Goal: Information Seeking & Learning: Learn about a topic

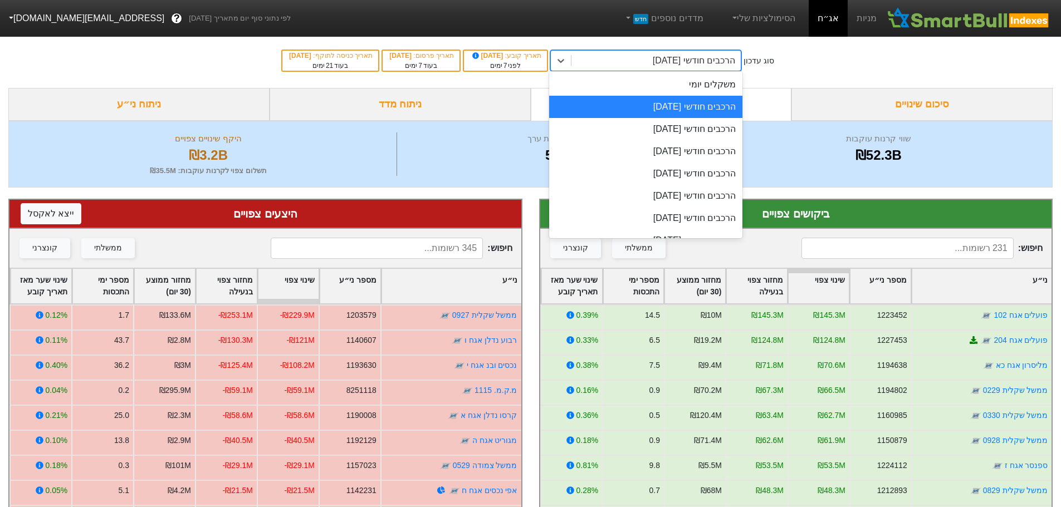
click at [710, 64] on div "הרכבים חודשי [DATE]" at bounding box center [694, 60] width 82 height 13
click at [695, 109] on div "הרכבים חודשי [DATE]" at bounding box center [645, 107] width 193 height 22
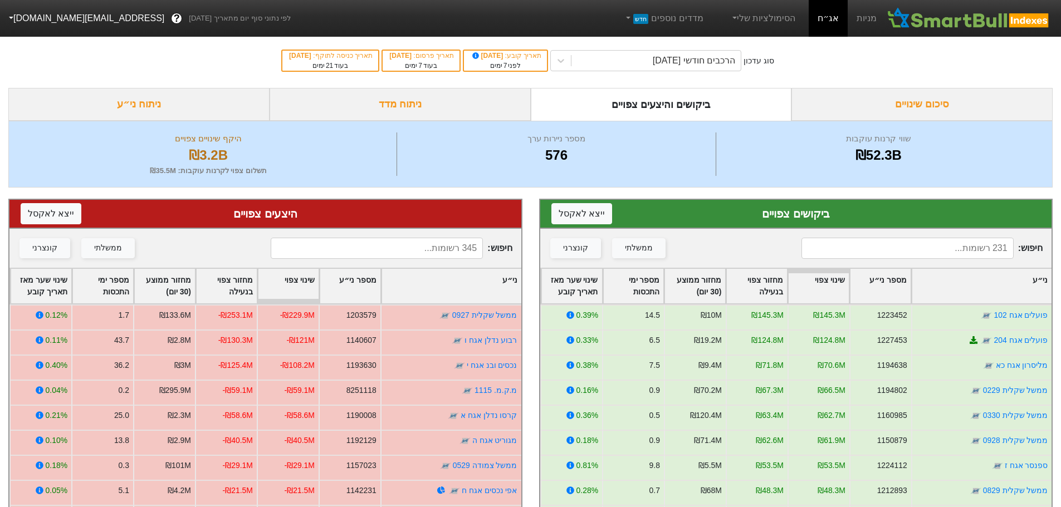
click at [915, 252] on input at bounding box center [908, 248] width 212 height 21
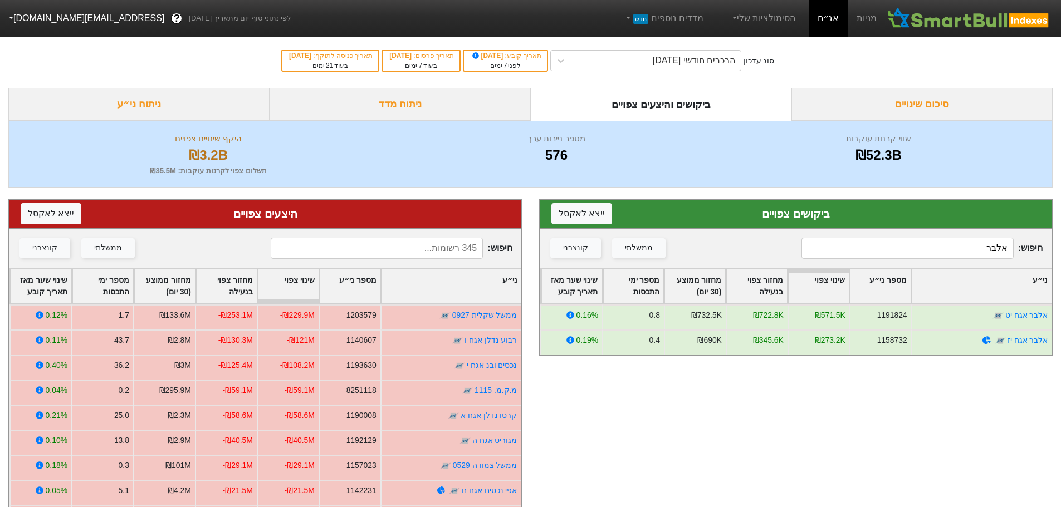
type input "אלבר"
click at [451, 248] on input at bounding box center [377, 248] width 212 height 21
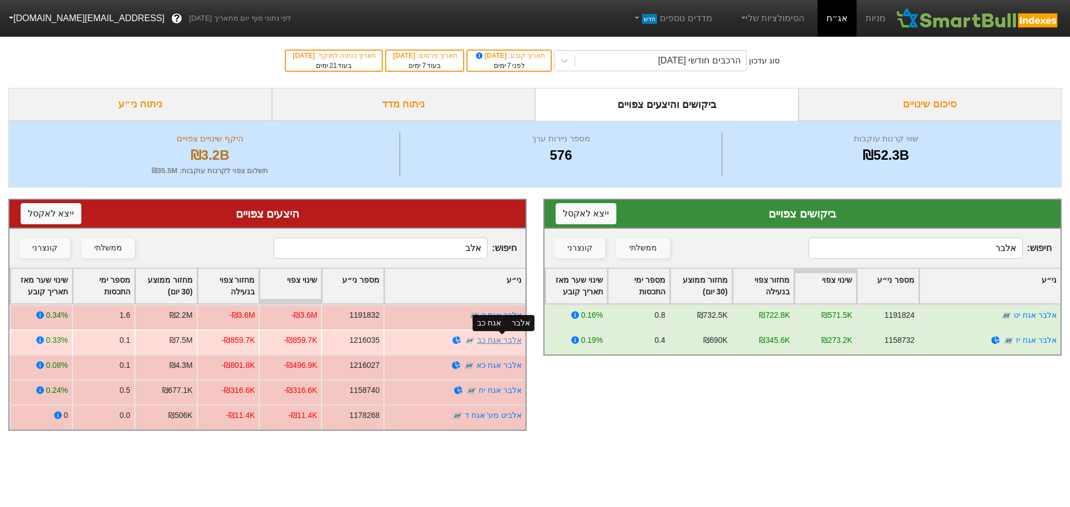
type input "אלב"
click at [501, 343] on link "אלבר אגח כב" at bounding box center [499, 340] width 45 height 9
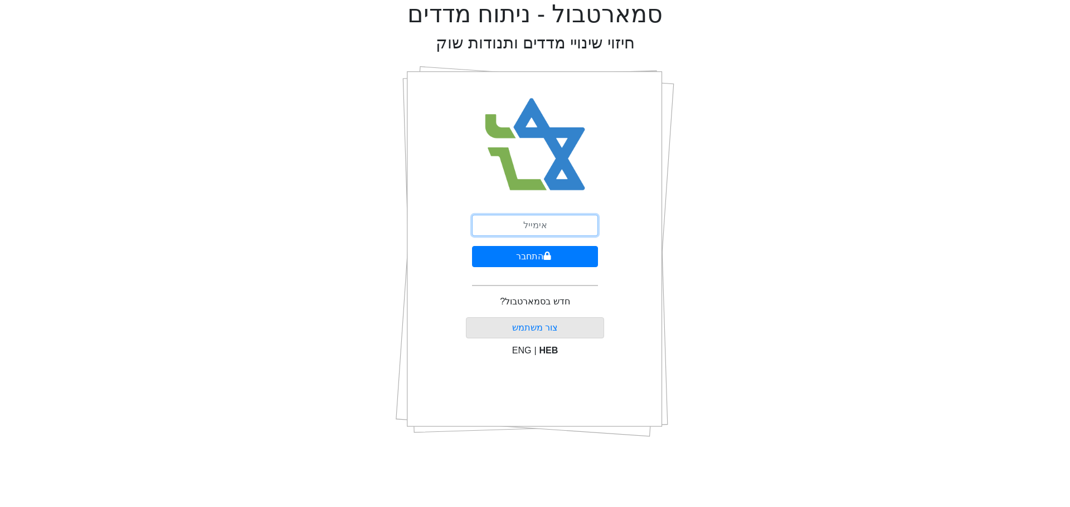
click at [541, 221] on input "email" at bounding box center [535, 225] width 126 height 21
type input "ז"
type input "[EMAIL_ADDRESS][DOMAIN_NAME]"
click at [525, 263] on button "התחבר" at bounding box center [535, 256] width 126 height 21
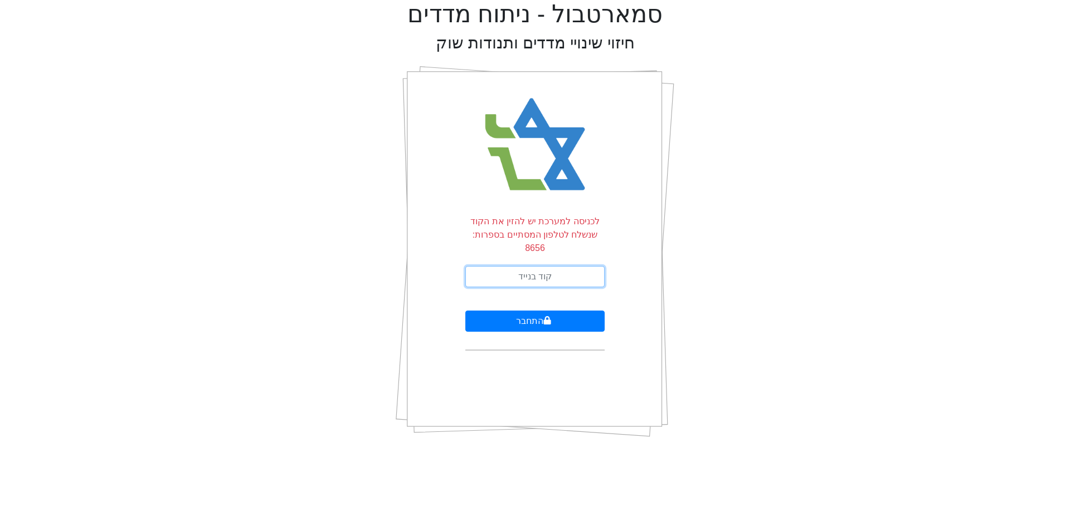
click at [544, 266] on input "text" at bounding box center [534, 276] width 139 height 21
type input "986072"
click at [465, 311] on button "התחבר" at bounding box center [534, 321] width 139 height 21
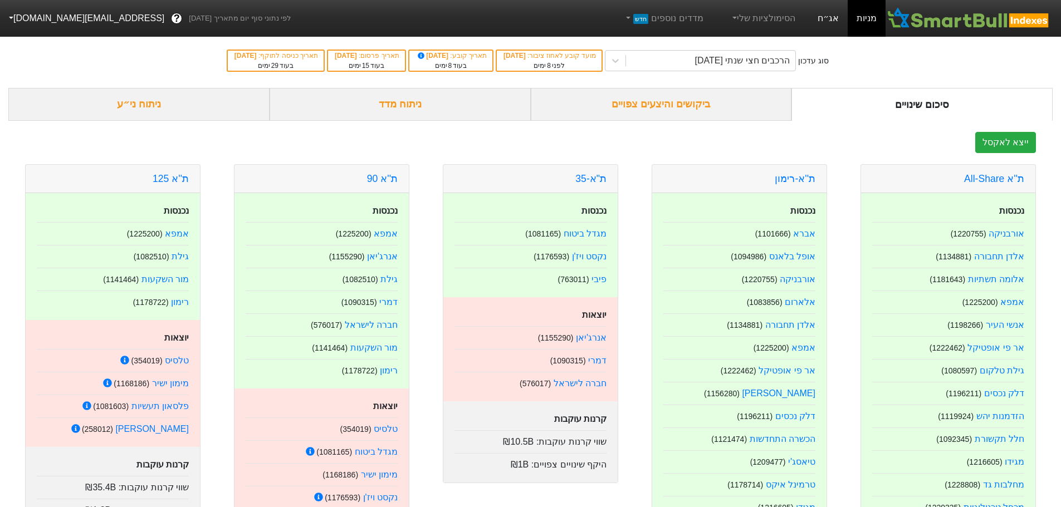
click at [829, 14] on link "אג״ח" at bounding box center [828, 18] width 39 height 37
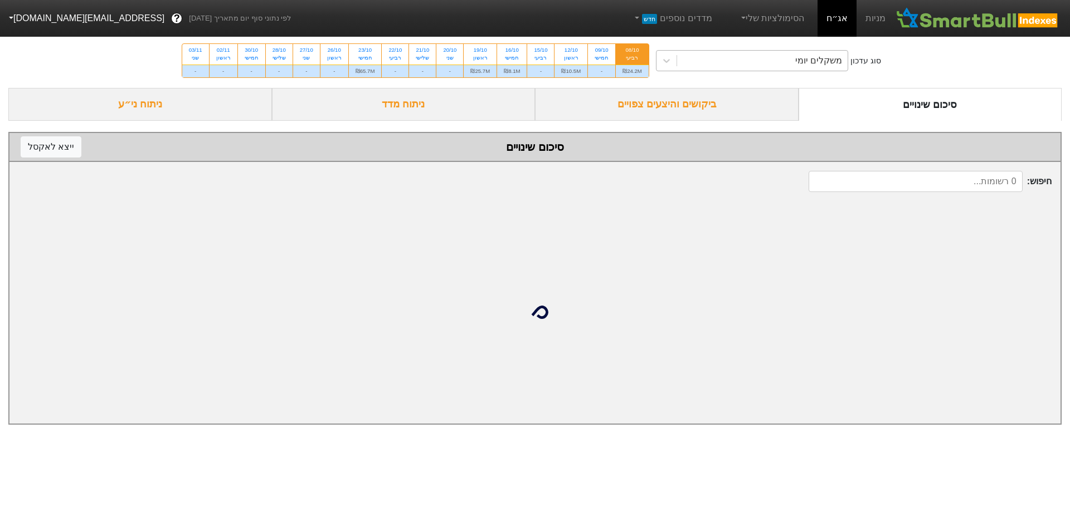
click at [719, 59] on div "משקלים יומי" at bounding box center [762, 61] width 171 height 20
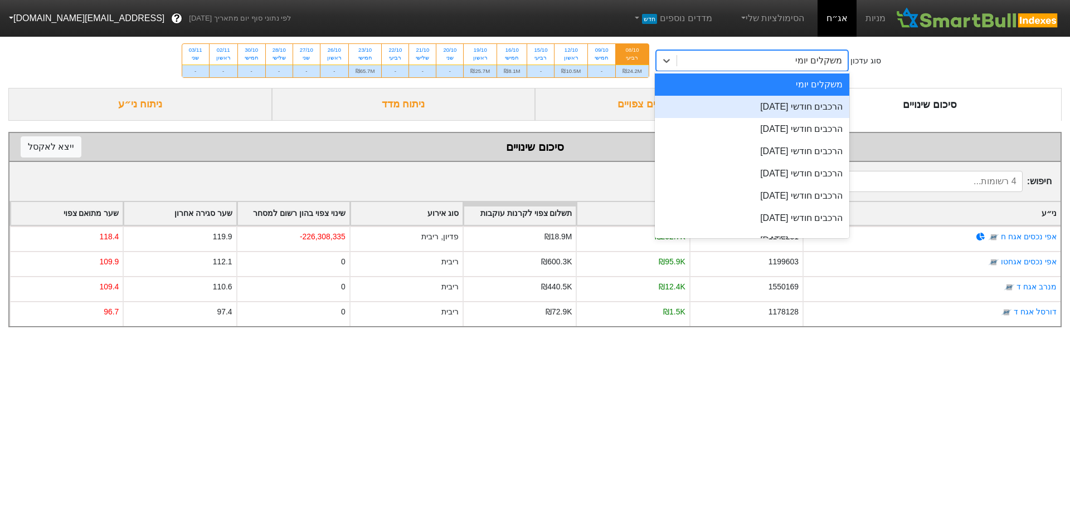
click at [735, 110] on div "הרכבים חודשי [DATE]" at bounding box center [752, 107] width 195 height 22
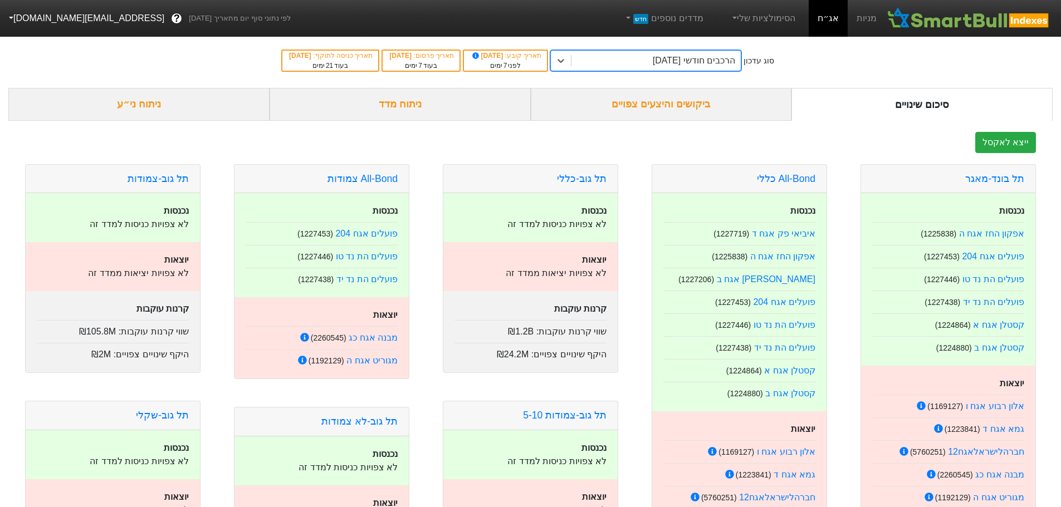
click at [688, 105] on div "ביקושים והיצעים צפויים" at bounding box center [661, 104] width 261 height 33
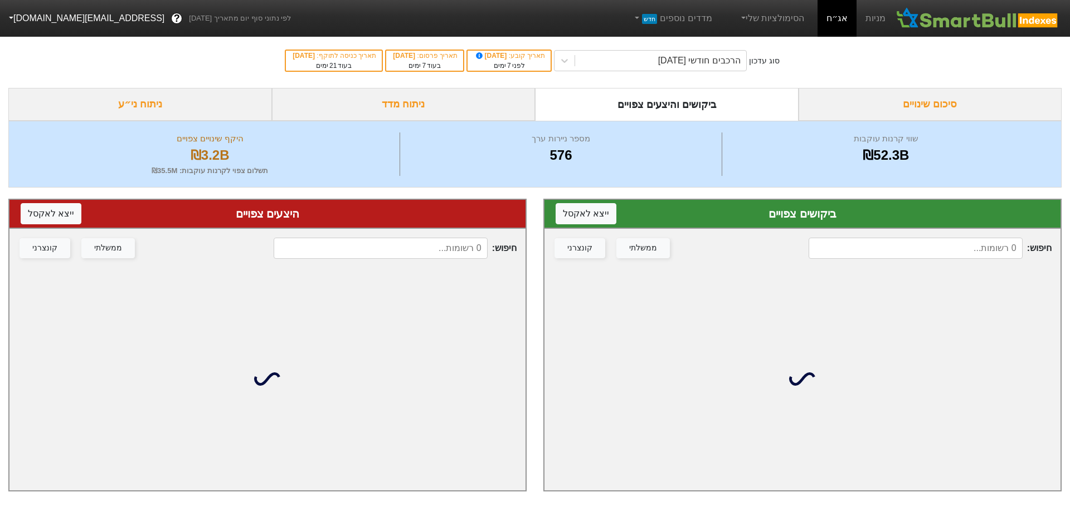
click at [862, 245] on input at bounding box center [915, 248] width 214 height 21
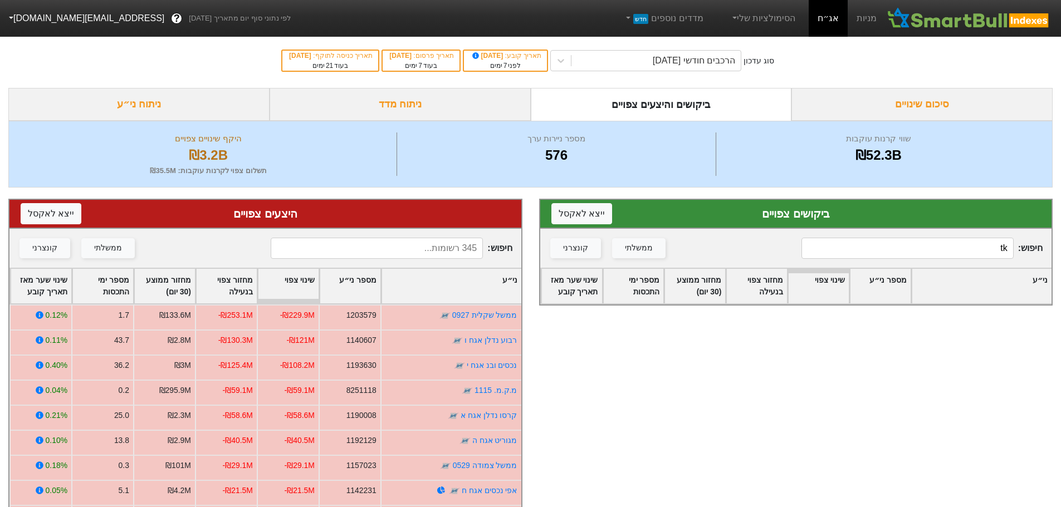
type input "t"
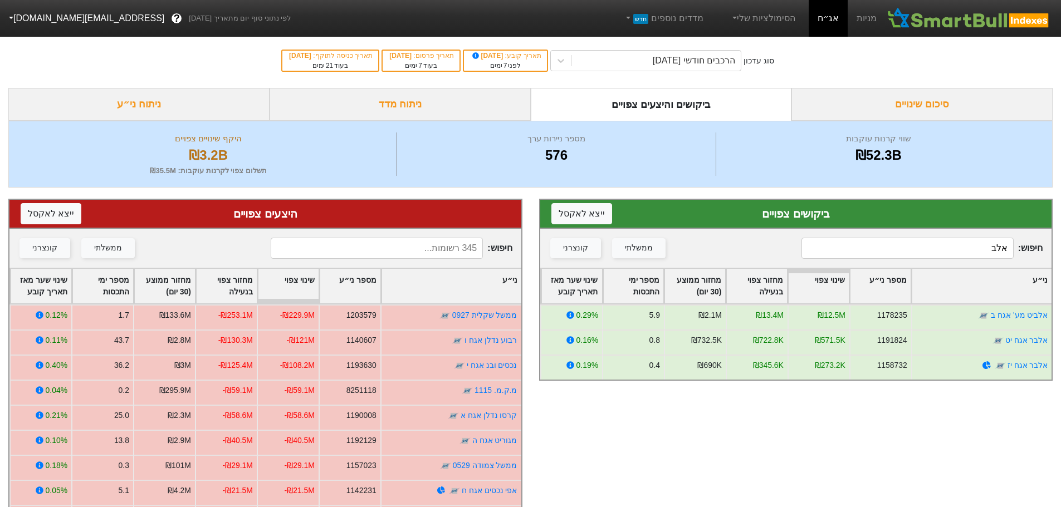
type input "אלב"
click at [439, 242] on input at bounding box center [377, 248] width 212 height 21
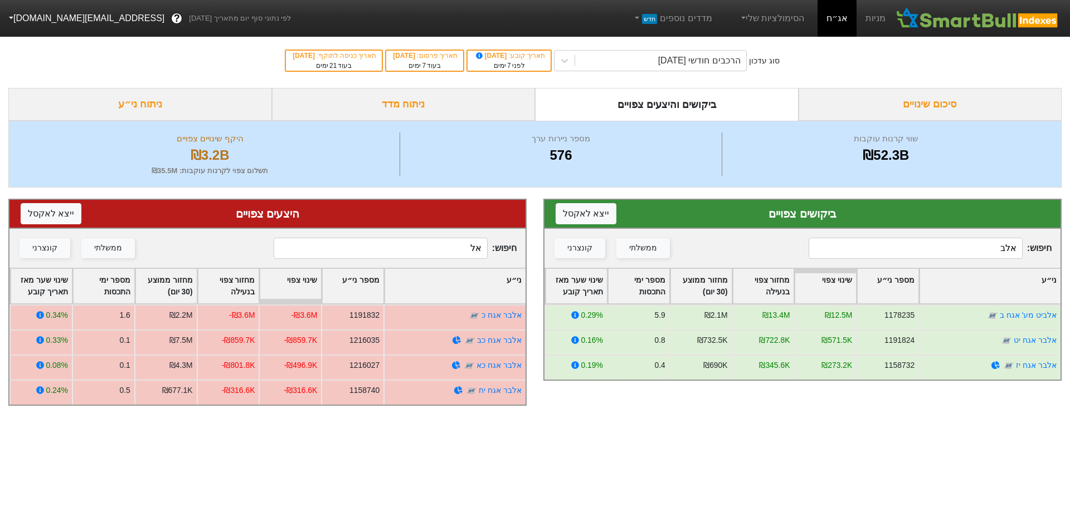
type input "א"
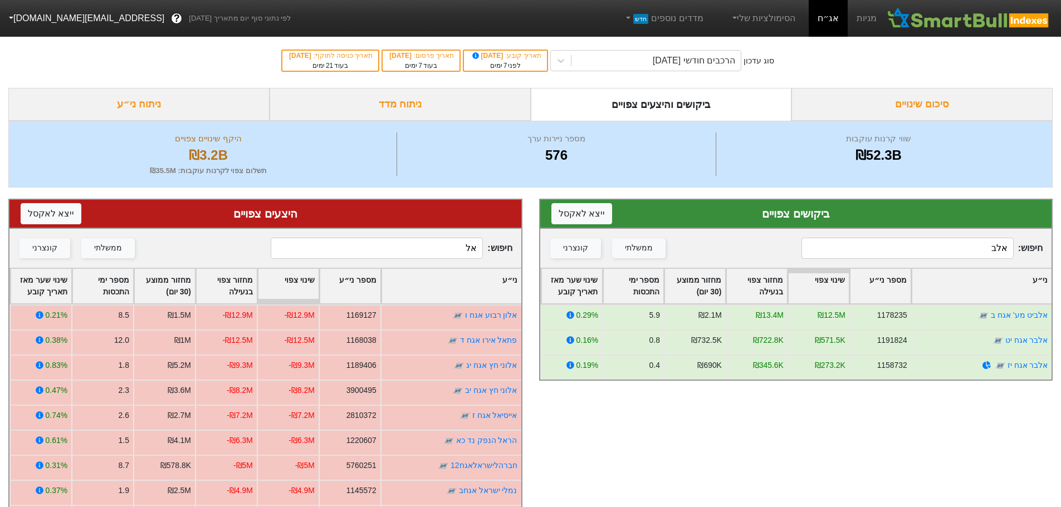
type input "אלד"
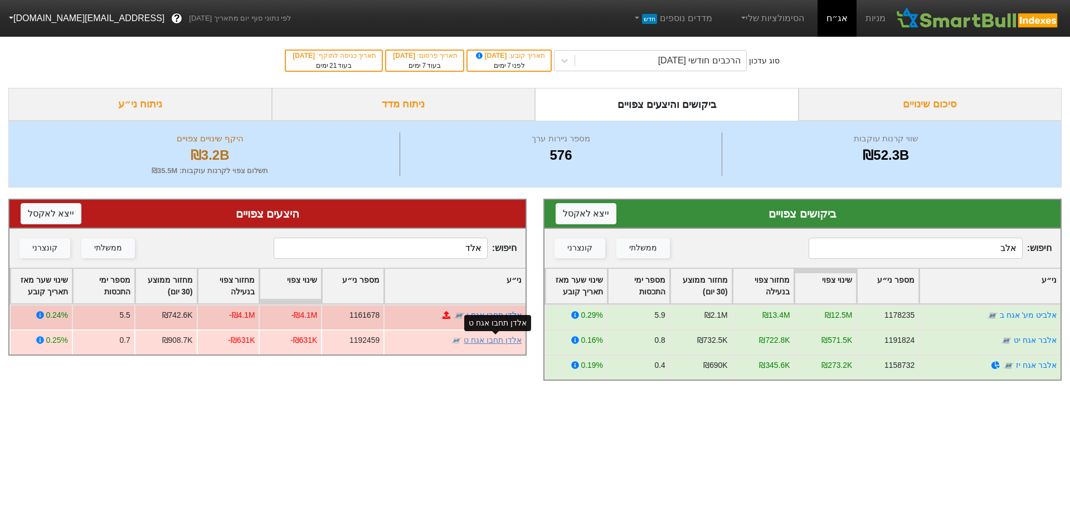
click at [497, 342] on link "אלדן תחבו אגח ט" at bounding box center [492, 340] width 58 height 9
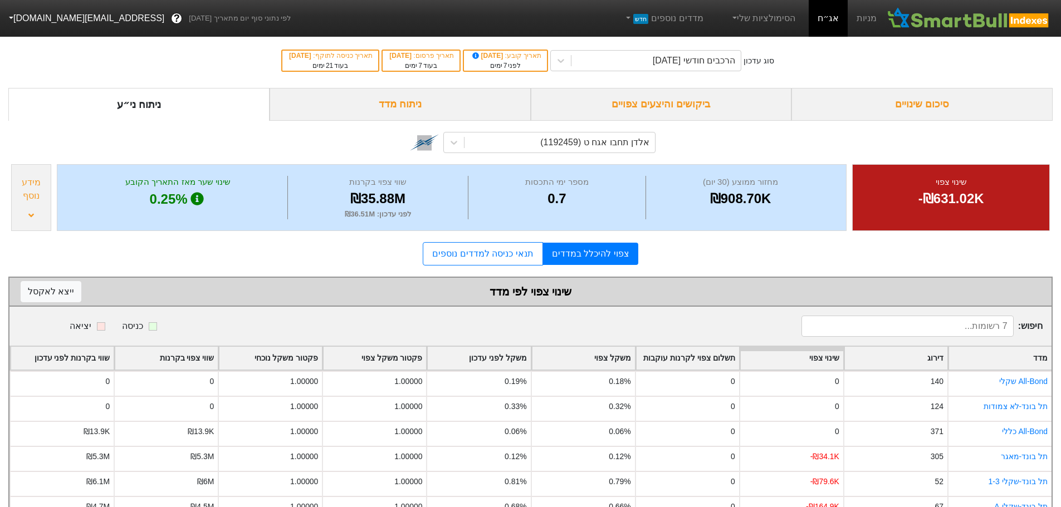
click at [658, 97] on div "ביקושים והיצעים צפויים" at bounding box center [661, 104] width 261 height 33
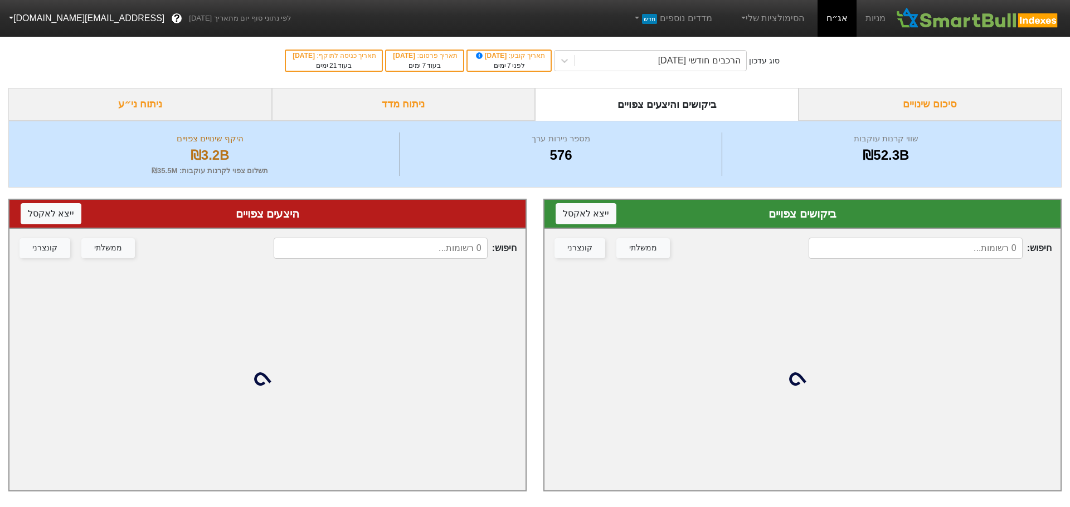
click at [852, 240] on input at bounding box center [915, 248] width 214 height 21
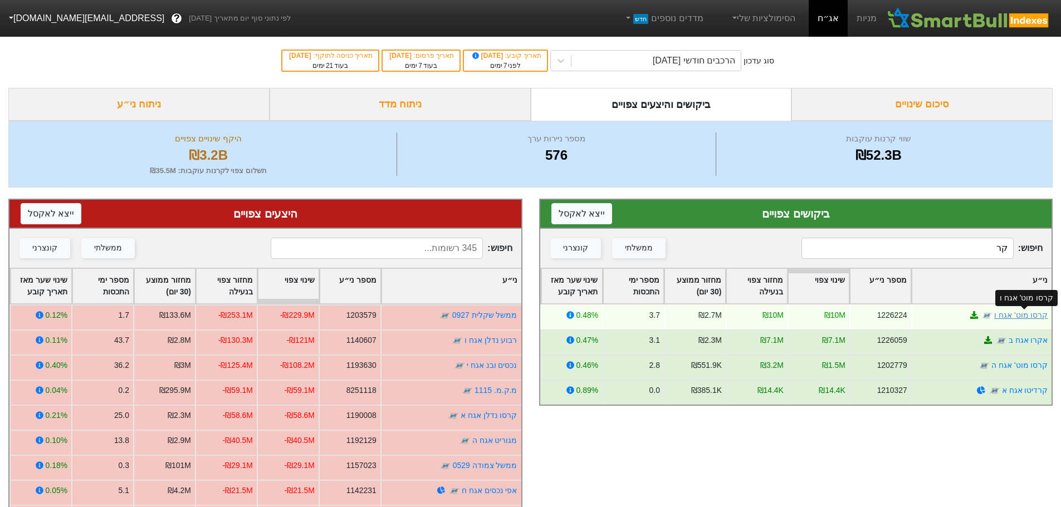
type input "קר"
click at [1026, 314] on link "קרסו מוט' אגח ו" at bounding box center [1020, 315] width 53 height 9
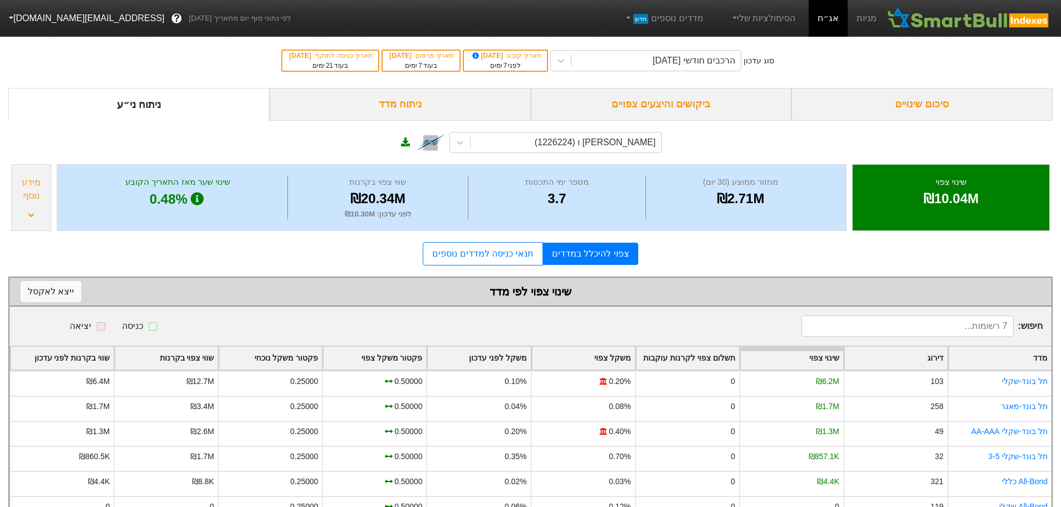
click at [837, 22] on link "אג״ח" at bounding box center [828, 18] width 39 height 37
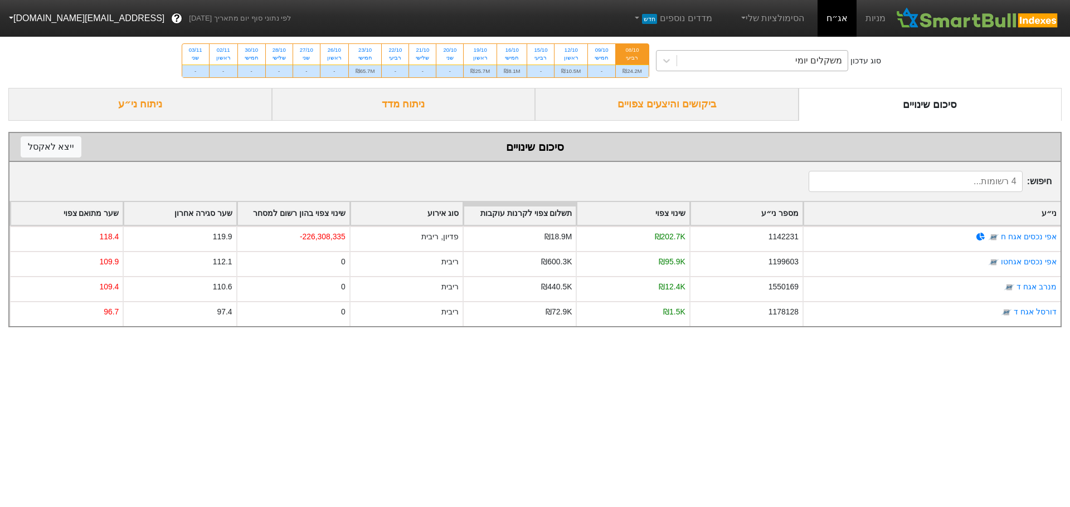
click at [797, 60] on div "משקלים יומי" at bounding box center [762, 61] width 171 height 20
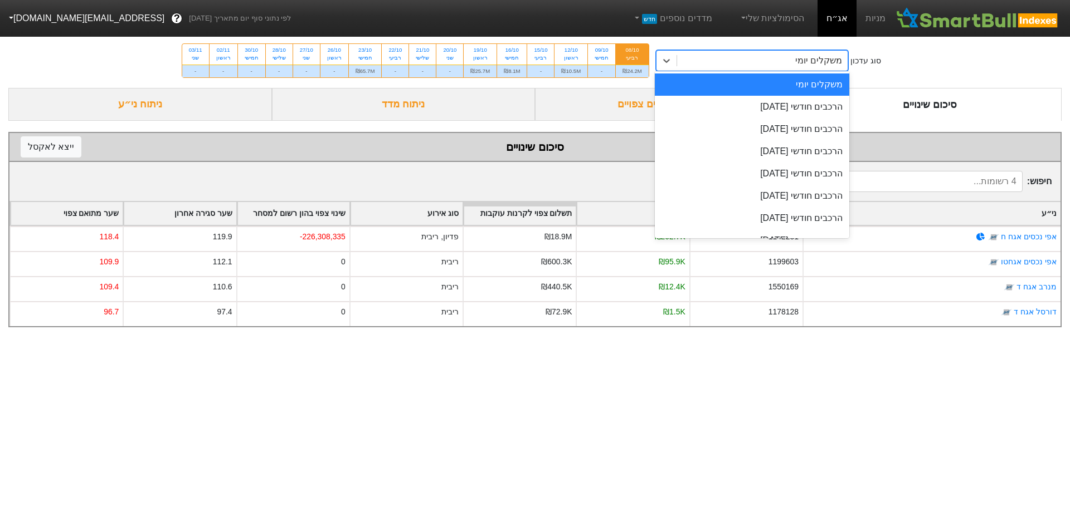
click at [786, 86] on div "משקלים יומי" at bounding box center [752, 85] width 195 height 22
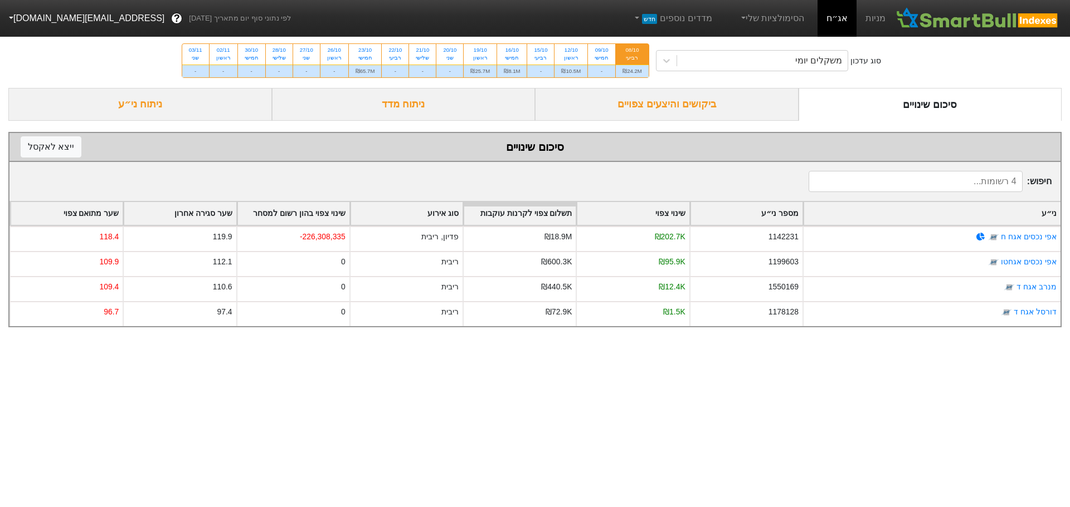
click at [628, 52] on div "08/10" at bounding box center [631, 50] width 19 height 8
click at [628, 51] on input "08/10 רביעי ₪24.2M" at bounding box center [627, 47] width 7 height 7
click at [696, 104] on div "ביקושים והיצעים צפויים" at bounding box center [666, 104] width 263 height 33
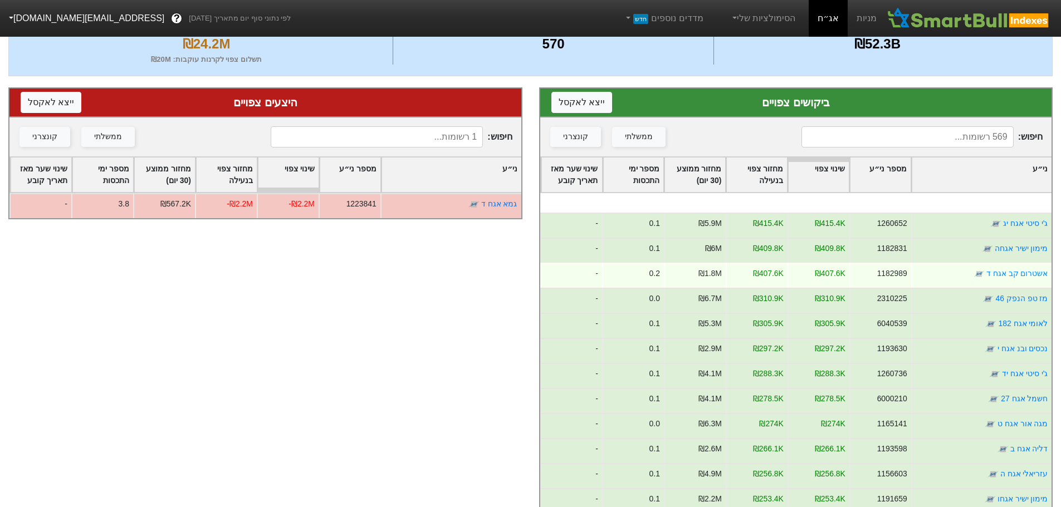
scroll to position [111, 0]
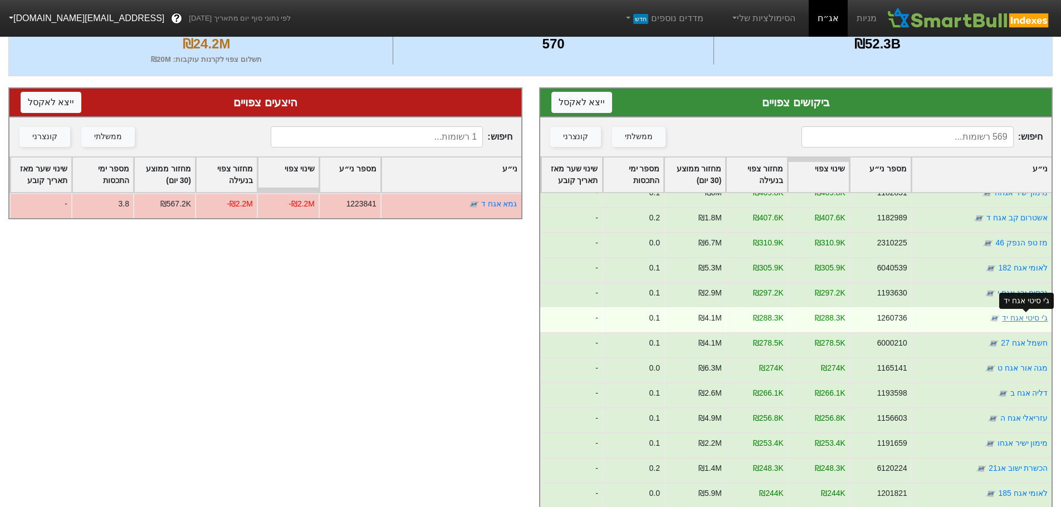
click at [1020, 319] on link "ג'י סיטי אגח יד" at bounding box center [1025, 318] width 46 height 9
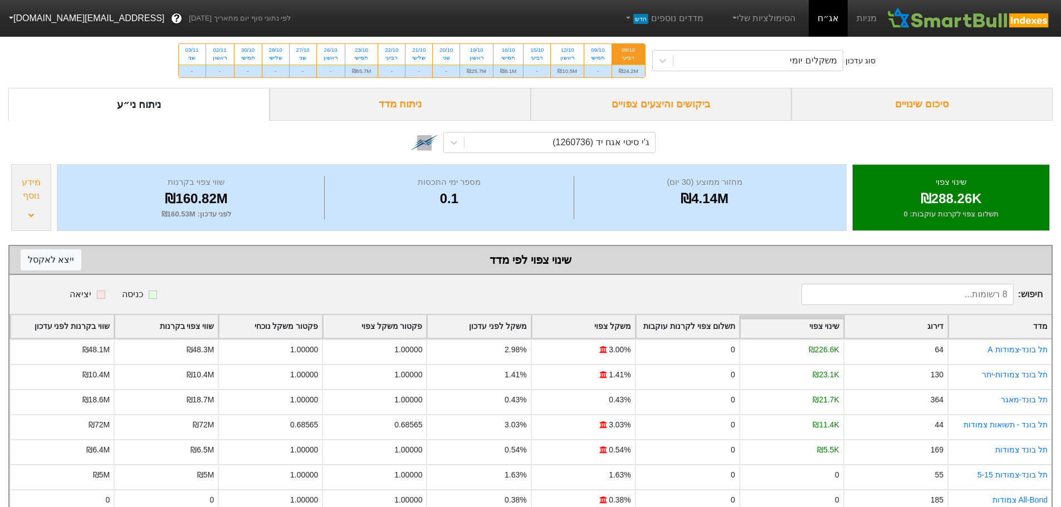
scroll to position [53, 0]
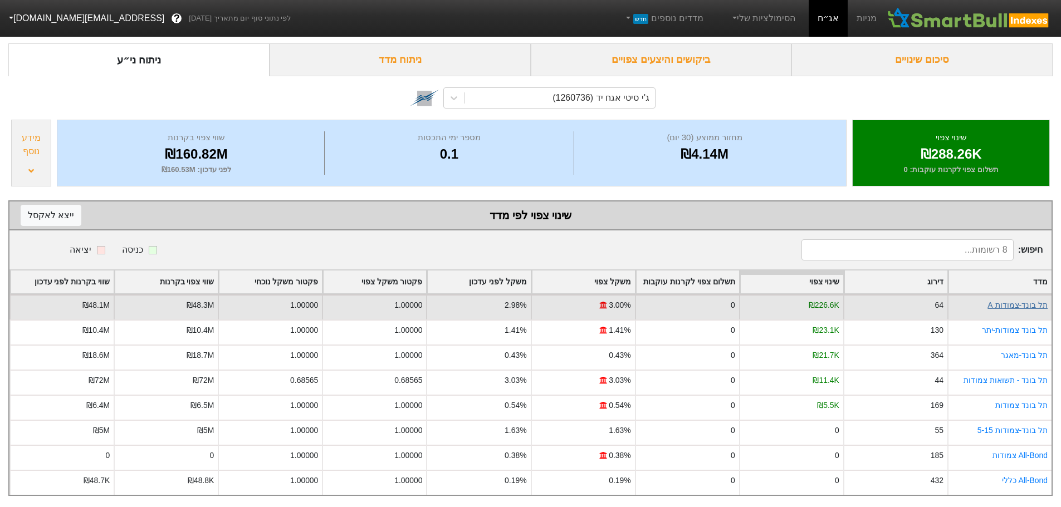
click at [1013, 301] on link "תל בונד-צמודות A" at bounding box center [1018, 305] width 60 height 9
